Goal: Communication & Community: Answer question/provide support

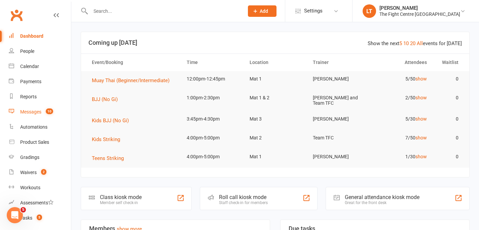
click at [35, 115] on link "Messages 10" at bounding box center [40, 111] width 62 height 15
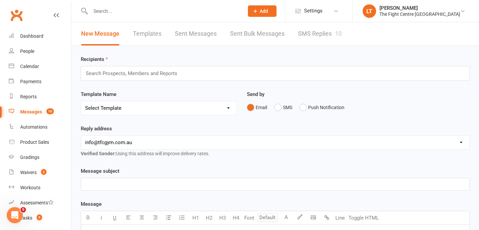
click at [319, 39] on link "SMS Replies 10" at bounding box center [320, 33] width 44 height 23
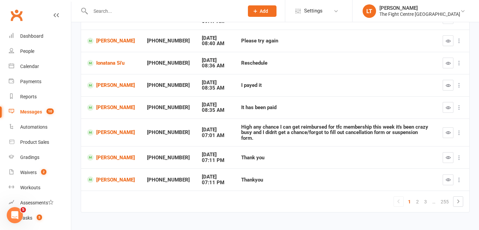
scroll to position [152, 0]
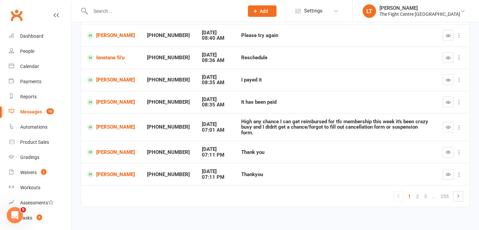
click at [313, 125] on div "High any chance I can get reimbursed for tfc membership this week it's been cra…" at bounding box center [335, 127] width 189 height 17
click at [241, 124] on div "High any chance I can get reimbursed for tfc membership this week it's been cra…" at bounding box center [335, 127] width 189 height 17
click at [110, 127] on link "[PERSON_NAME]" at bounding box center [111, 127] width 48 height 6
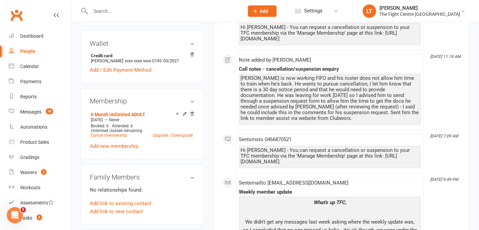
scroll to position [199, 0]
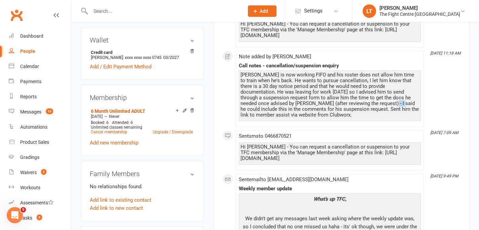
click at [292, 91] on div "[PERSON_NAME] is now working FIFO and his roster does not allow him time to tra…" at bounding box center [330, 95] width 179 height 46
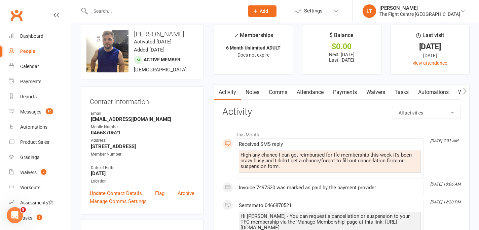
scroll to position [0, 0]
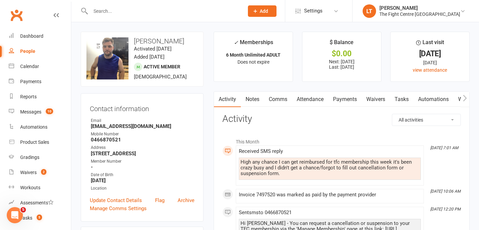
click at [47, 110] on span "10" at bounding box center [49, 111] width 7 height 6
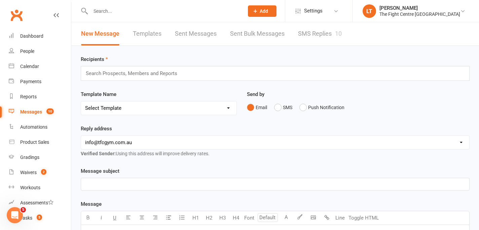
click at [323, 37] on link "SMS Replies 10" at bounding box center [320, 33] width 44 height 23
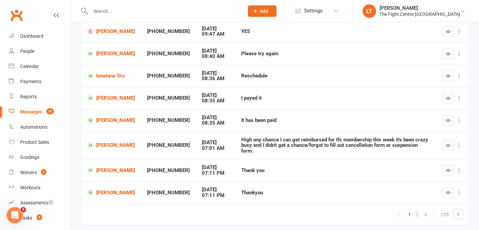
scroll to position [152, 0]
